Goal: Transaction & Acquisition: Purchase product/service

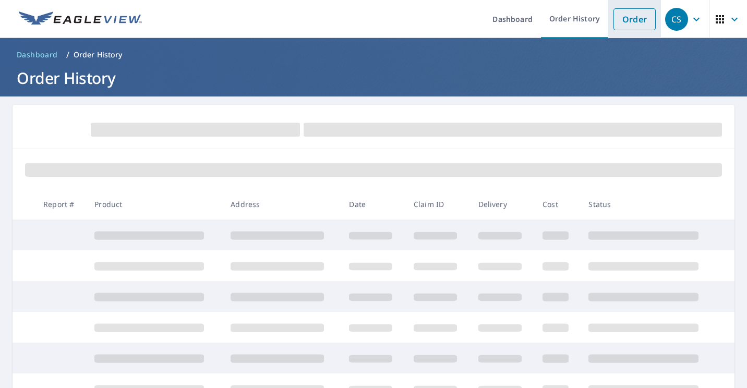
click at [629, 27] on link "Order" at bounding box center [635, 19] width 42 height 22
click at [614, 18] on link "Order" at bounding box center [635, 19] width 42 height 22
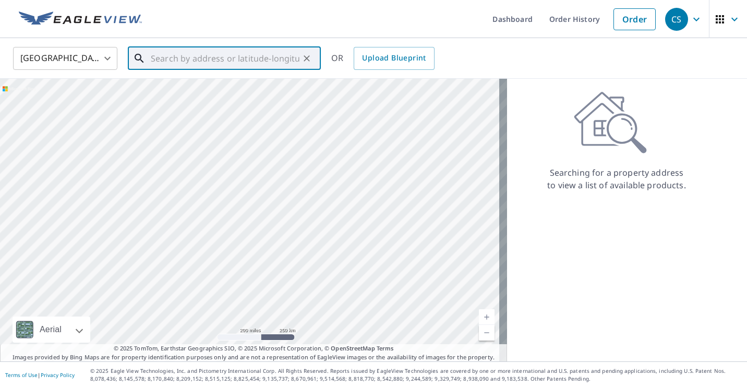
click at [162, 59] on input "text" at bounding box center [225, 58] width 149 height 29
paste input "[STREET_ADDRESS] 47203"
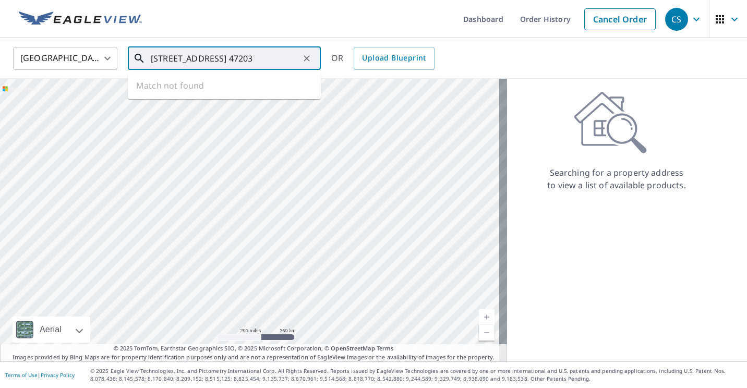
scroll to position [0, 34]
click at [195, 86] on span "3759 Imperial Dr E" at bounding box center [231, 88] width 164 height 13
type input "[STREET_ADDRESS]"
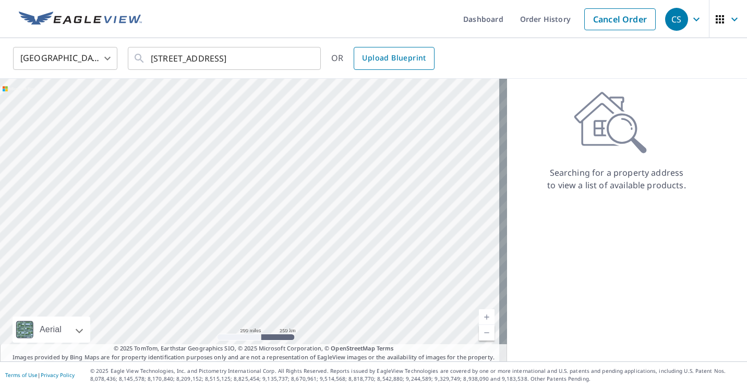
click at [385, 47] on link "Upload Blueprint" at bounding box center [394, 58] width 80 height 23
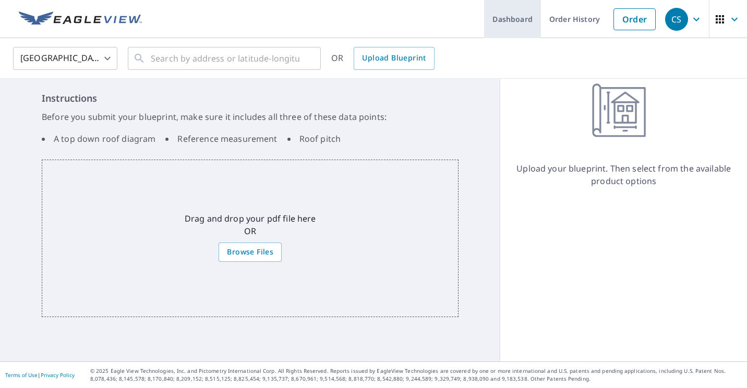
click at [504, 21] on link "Dashboard" at bounding box center [512, 19] width 57 height 38
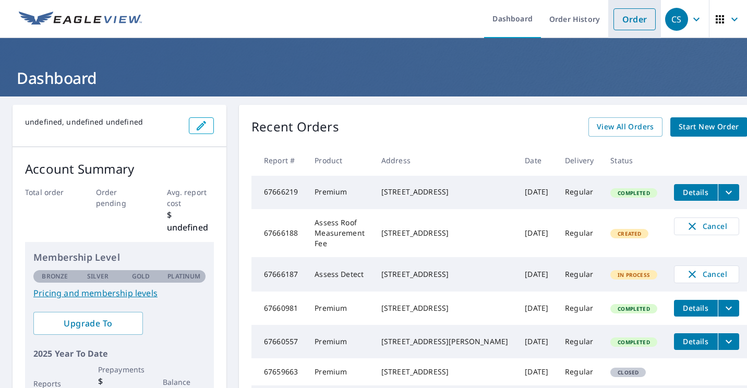
click at [625, 17] on link "Order" at bounding box center [635, 19] width 42 height 22
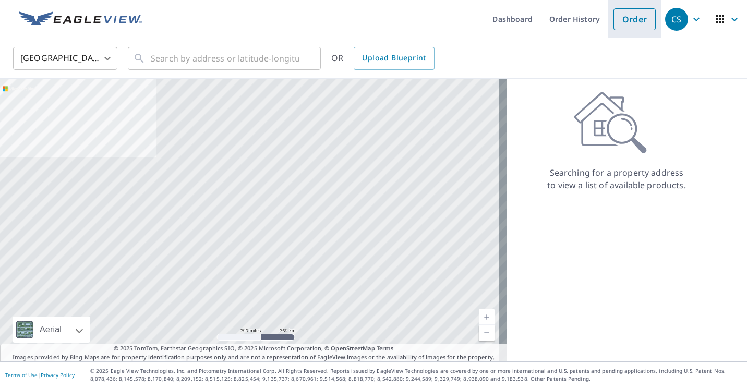
click at [625, 7] on li "Order" at bounding box center [634, 19] width 53 height 38
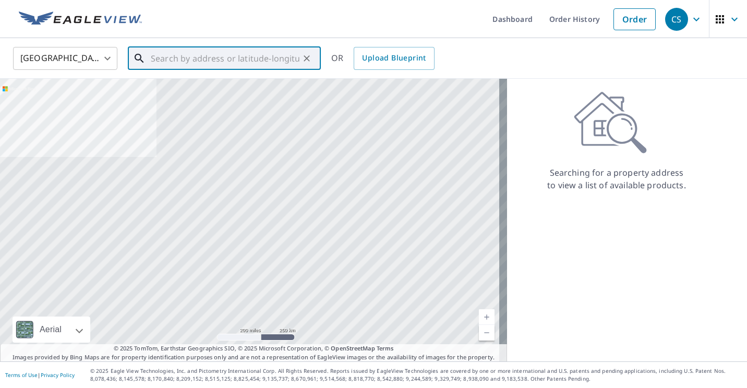
click at [181, 62] on input "text" at bounding box center [225, 58] width 149 height 29
paste input "[STREET_ADDRESS] 47203"
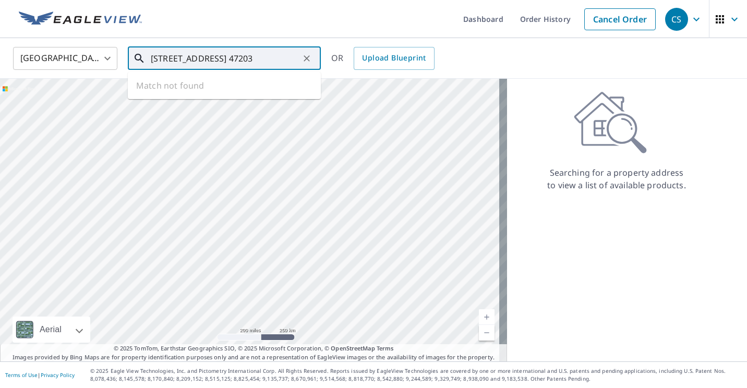
scroll to position [0, 34]
click at [175, 98] on p "[GEOGRAPHIC_DATA], IN 47203" at bounding box center [231, 100] width 164 height 10
type input "[STREET_ADDRESS]"
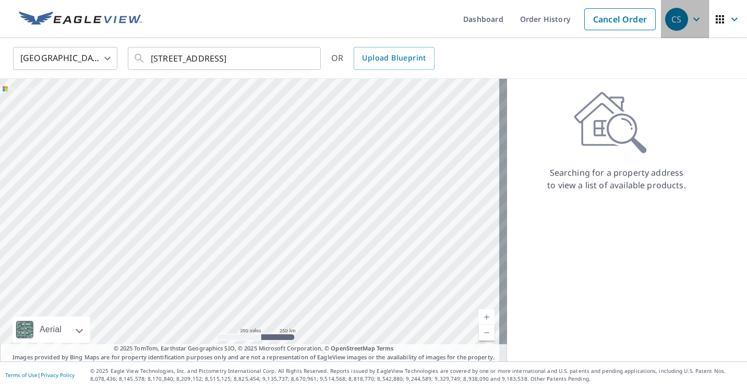
click at [690, 25] on icon "button" at bounding box center [696, 19] width 13 height 13
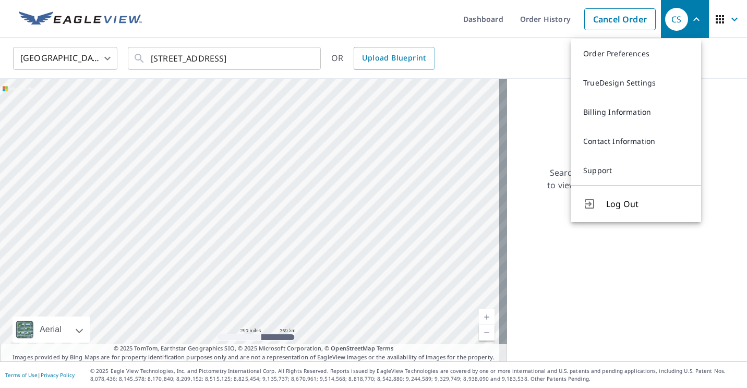
click at [665, 22] on div "CS" at bounding box center [676, 19] width 23 height 23
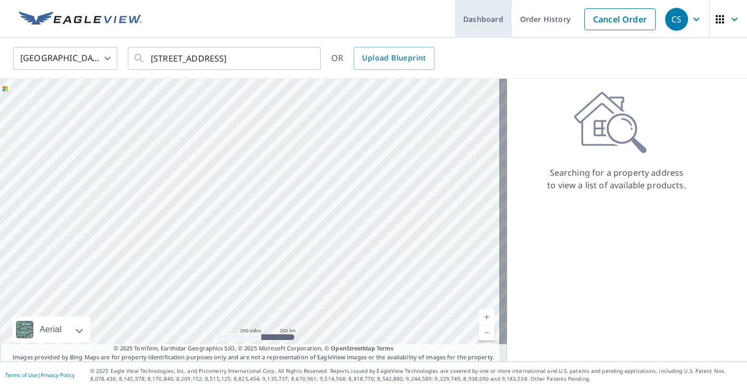
click at [470, 15] on link "Dashboard" at bounding box center [483, 19] width 57 height 38
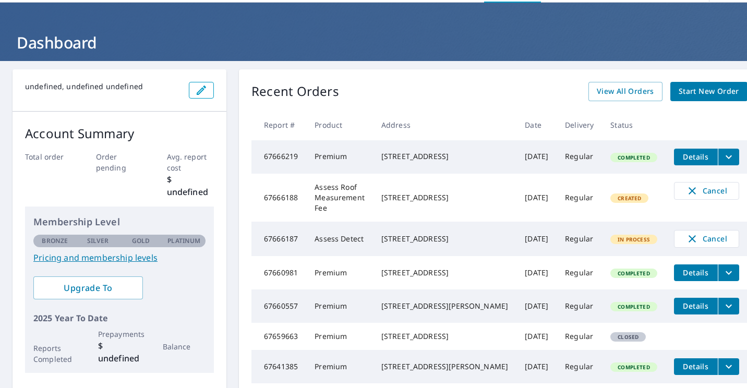
scroll to position [21, 0]
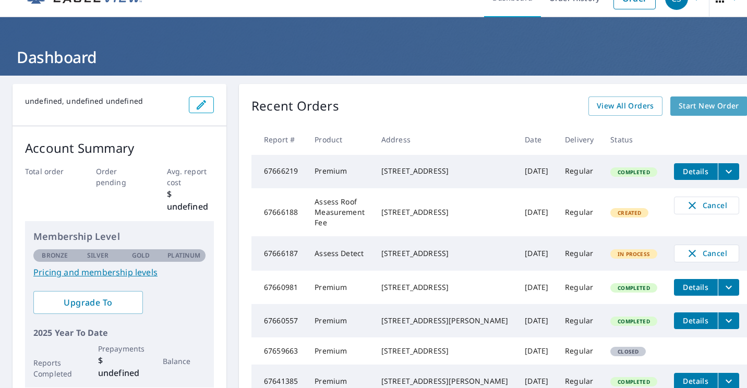
click at [670, 99] on link "Start New Order" at bounding box center [708, 106] width 77 height 19
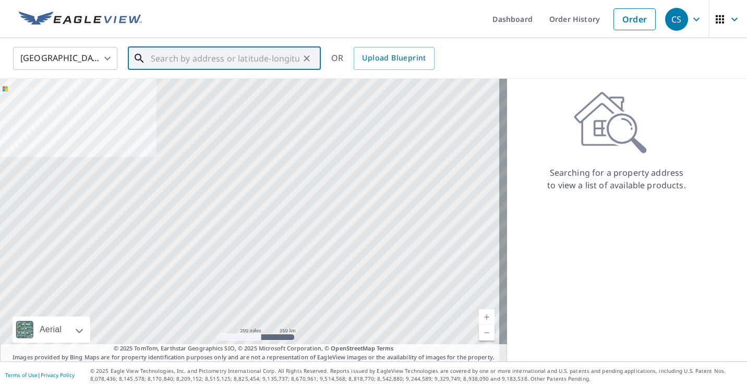
click at [177, 55] on input "text" at bounding box center [225, 58] width 149 height 29
paste input "[STREET_ADDRESS] 47203"
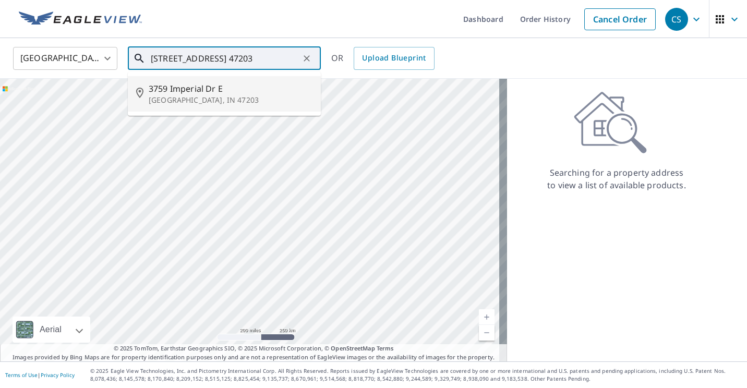
click at [190, 91] on span "3759 Imperial Dr E" at bounding box center [231, 88] width 164 height 13
type input "[STREET_ADDRESS]"
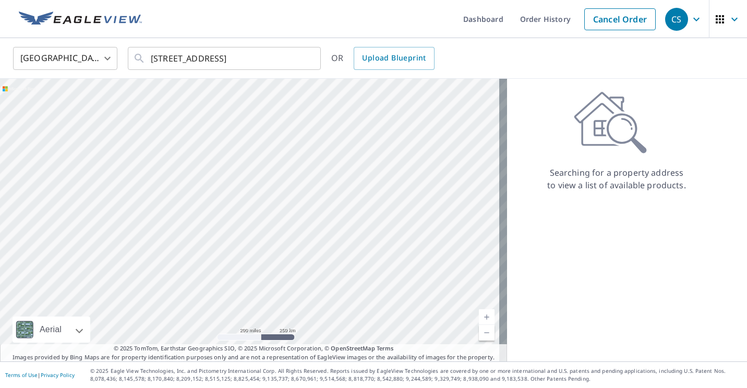
scroll to position [0, 0]
click at [369, 59] on span "Upload Blueprint" at bounding box center [394, 58] width 64 height 13
